Goal: Information Seeking & Learning: Learn about a topic

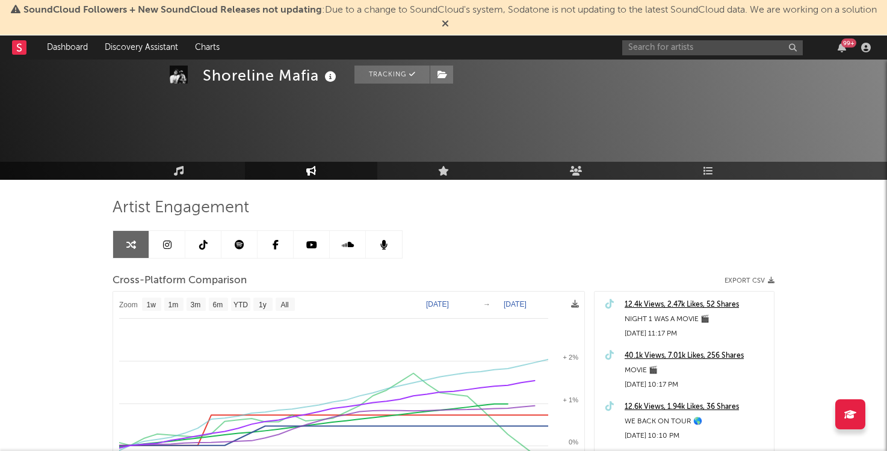
select select "1w"
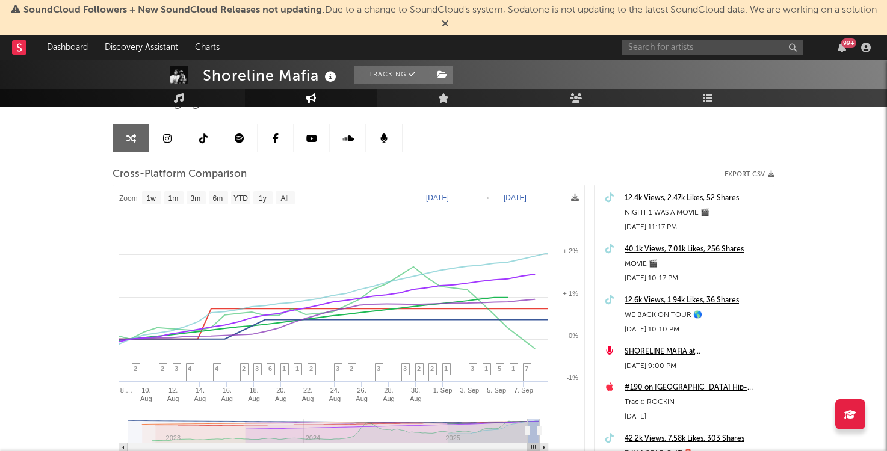
click at [645, 60] on div "1,389,407 912,712 426,300 1,400,000 526,970 219,000 6,064,284 Monthly Listeners…" at bounding box center [691, 30] width 165 height 75
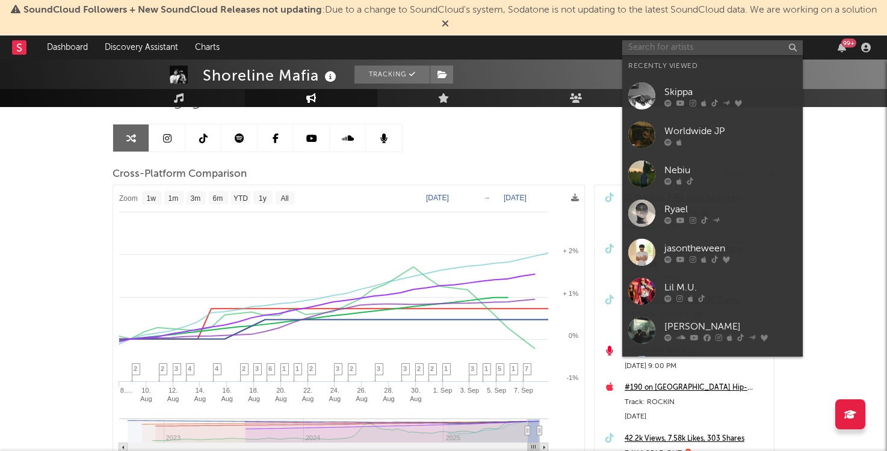
click at [650, 48] on input "text" at bounding box center [712, 47] width 180 height 15
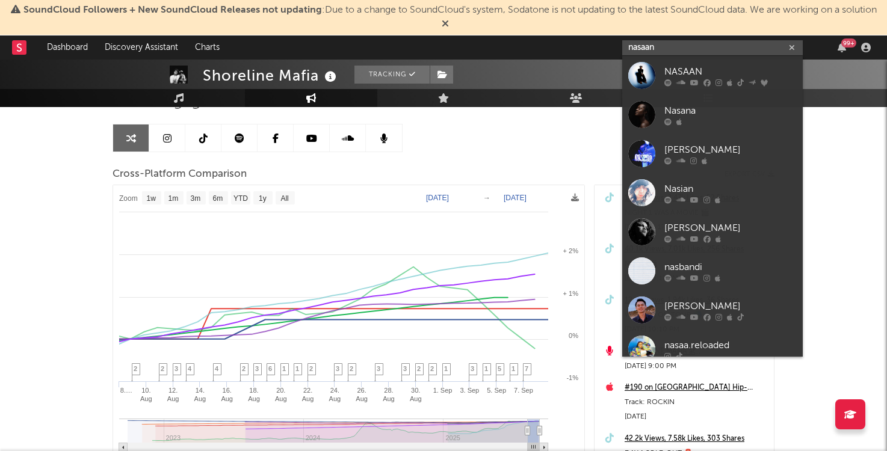
type input "nasaan"
click at [697, 67] on div "NASAAN" at bounding box center [730, 71] width 132 height 14
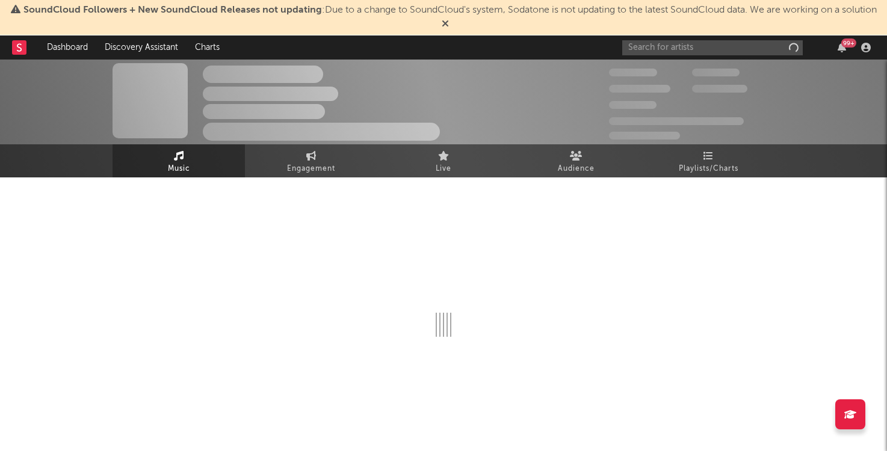
scroll to position [2, 0]
select select "6m"
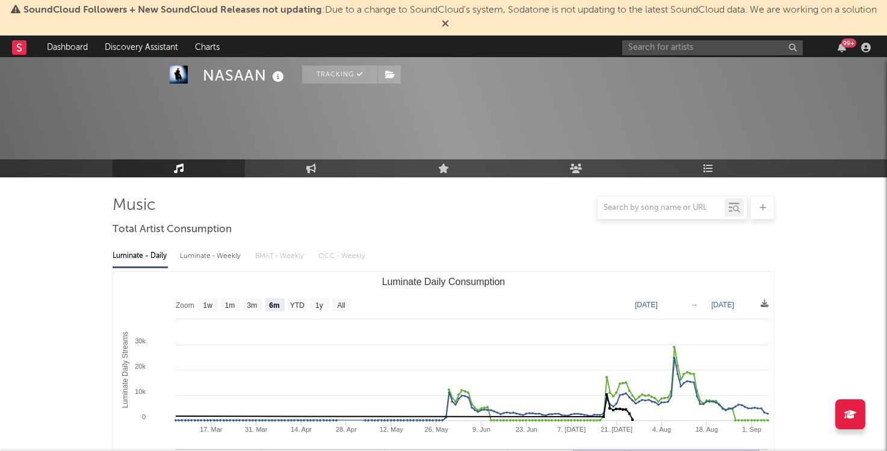
scroll to position [106, 0]
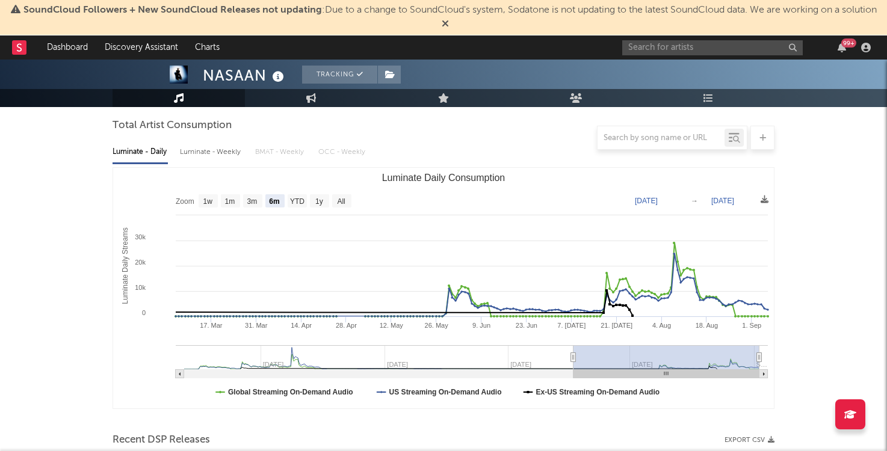
click at [679, 55] on div "99 +" at bounding box center [748, 47] width 253 height 24
click at [679, 51] on input "text" at bounding box center [712, 47] width 180 height 15
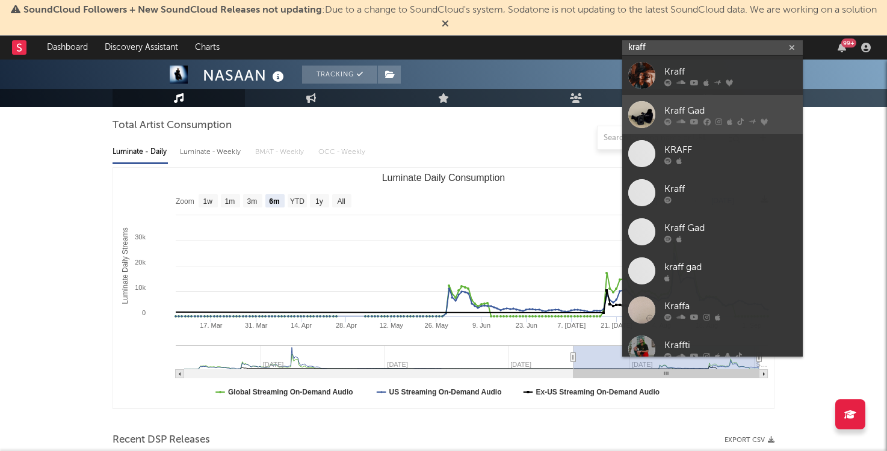
type input "kraff"
click at [695, 109] on div "Kraff Gad" at bounding box center [730, 110] width 132 height 14
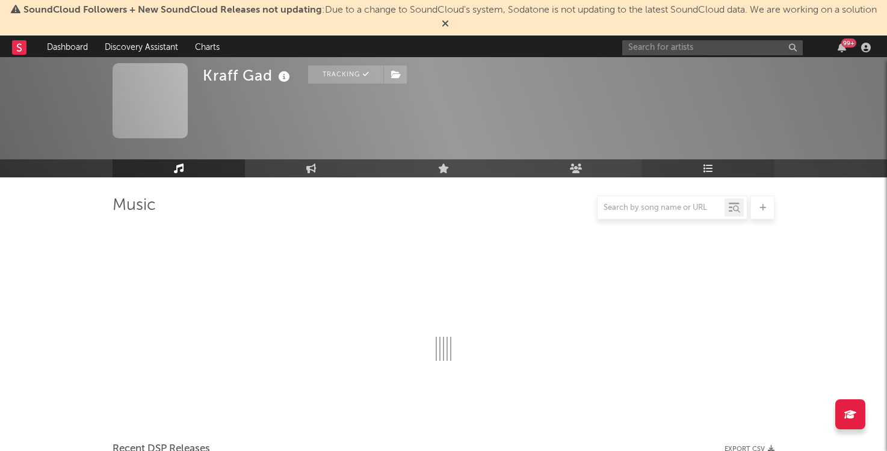
scroll to position [106, 0]
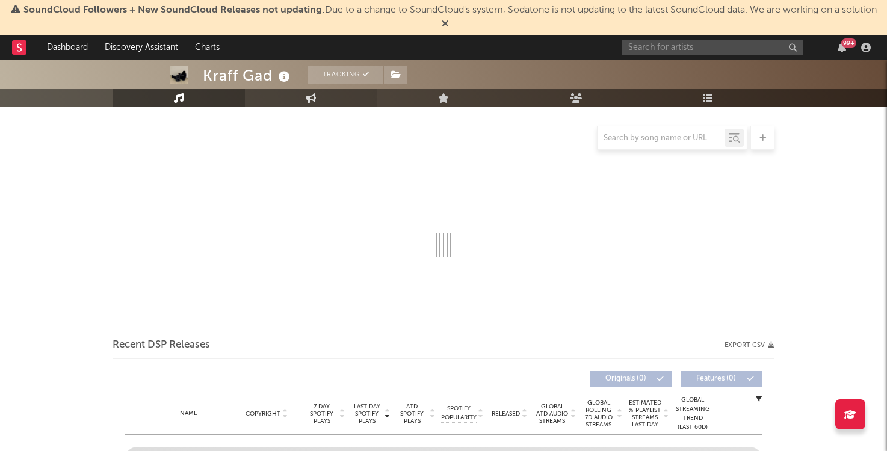
click at [334, 100] on link "Engagement" at bounding box center [311, 98] width 132 height 18
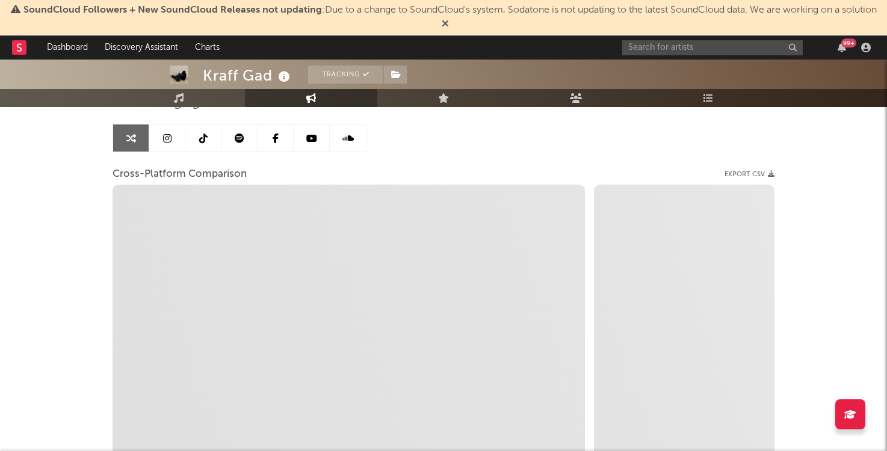
select select "1w"
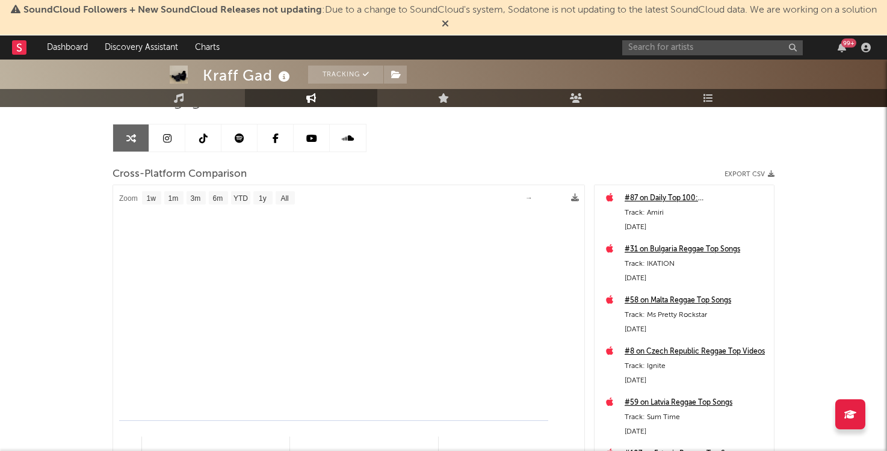
select select "1m"
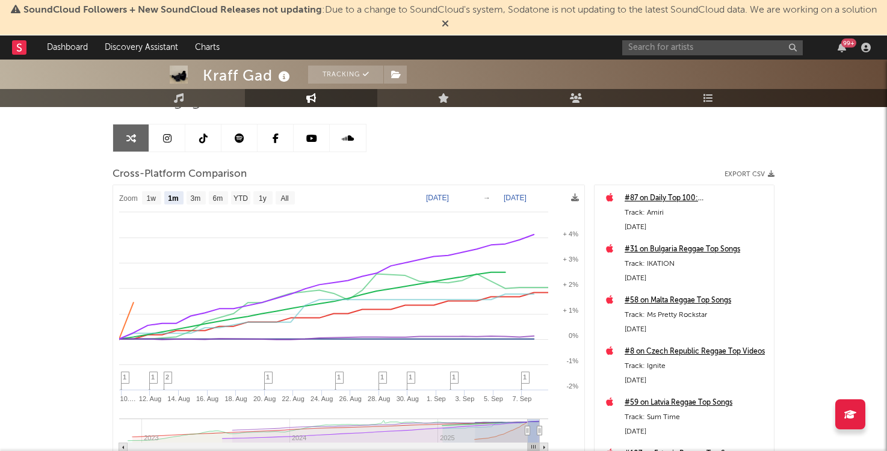
click at [445, 199] on text "[DATE]" at bounding box center [437, 198] width 23 height 8
click at [472, 193] on input "[DATE]" at bounding box center [444, 198] width 56 height 12
type input "[DATE]"
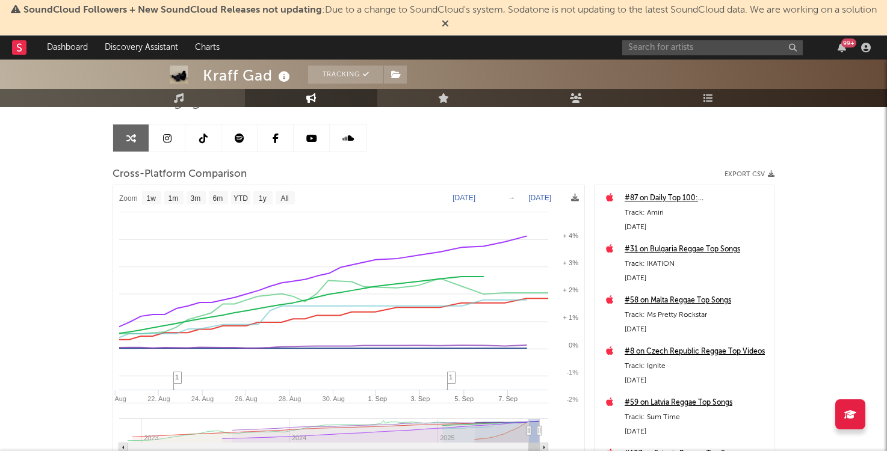
select select "1w"
